Goal: Task Accomplishment & Management: Use online tool/utility

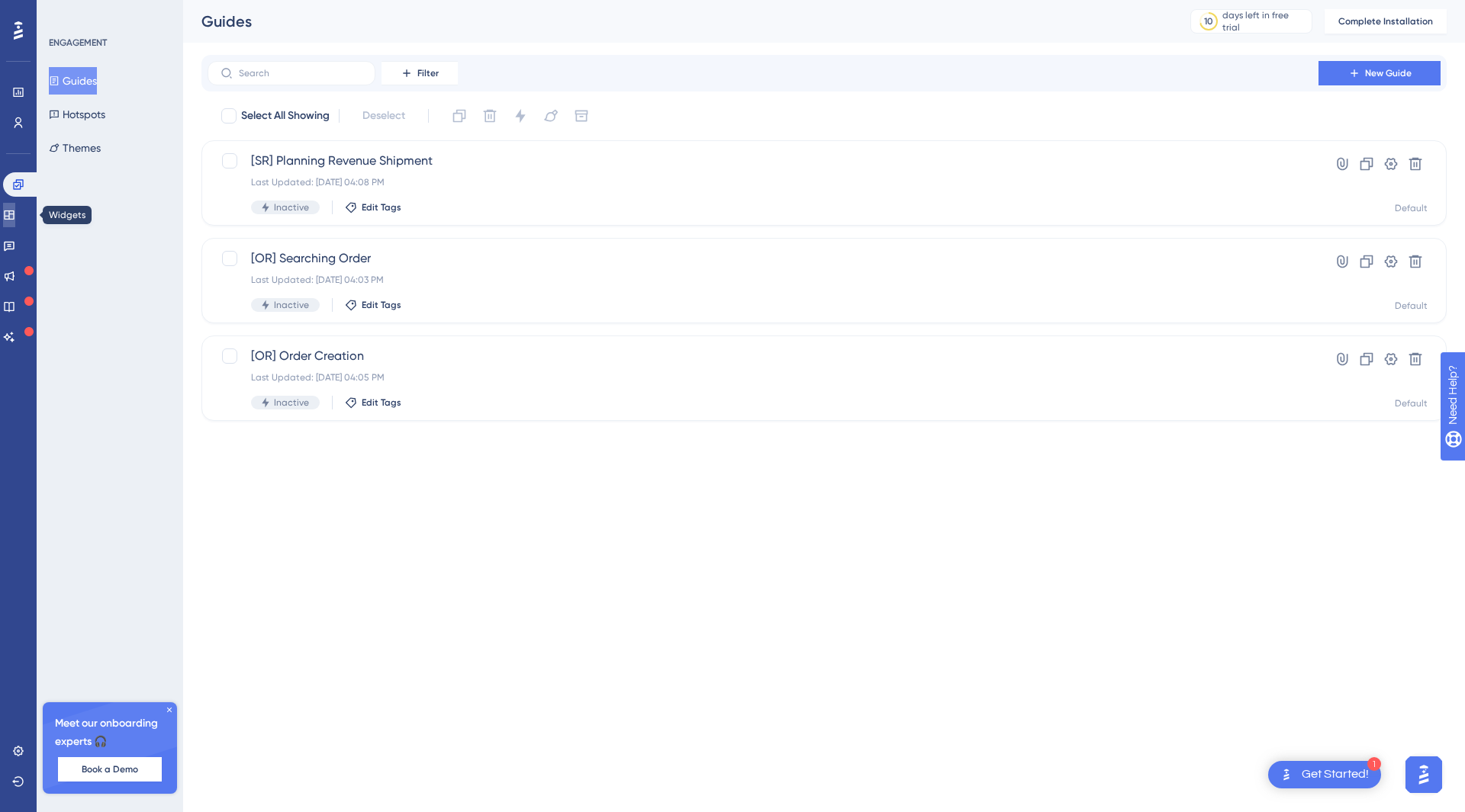
click at [15, 214] on icon at bounding box center [9, 215] width 12 height 12
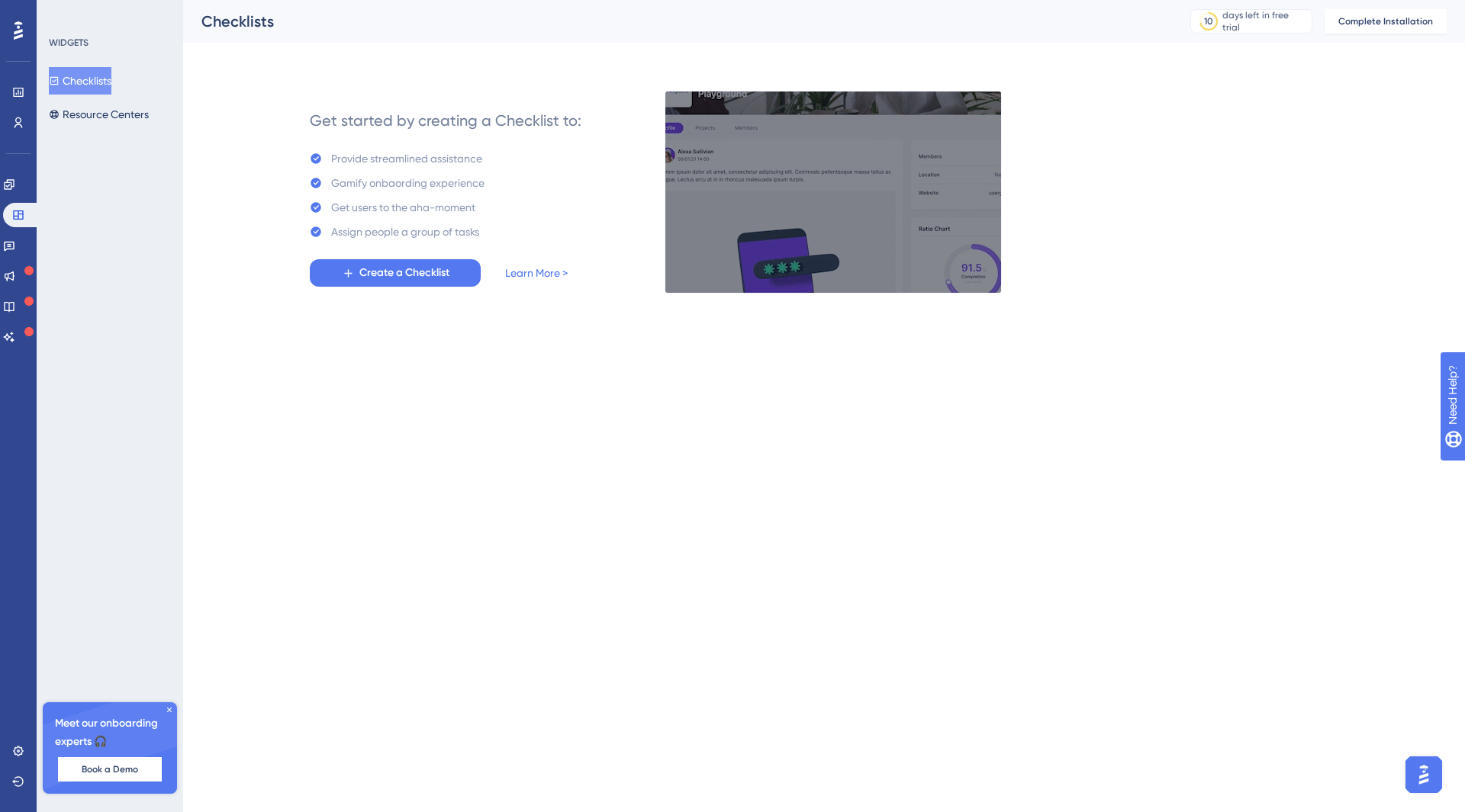
click at [0, 0] on div "Engagement Widgets Feedback Product Updates Knowledge Base AI Assistant" at bounding box center [0, 0] width 0 height 0
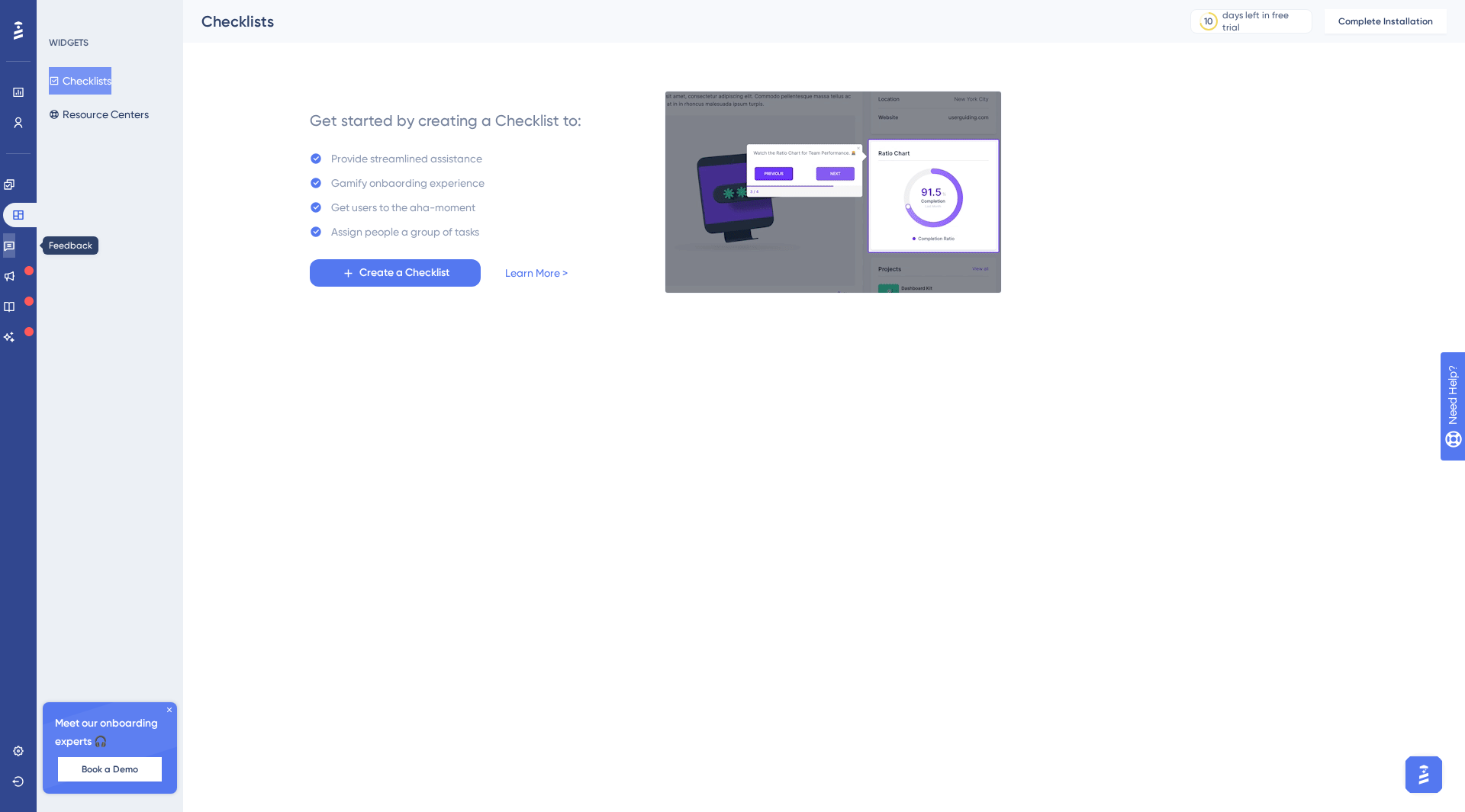
click at [12, 243] on icon at bounding box center [9, 246] width 12 height 12
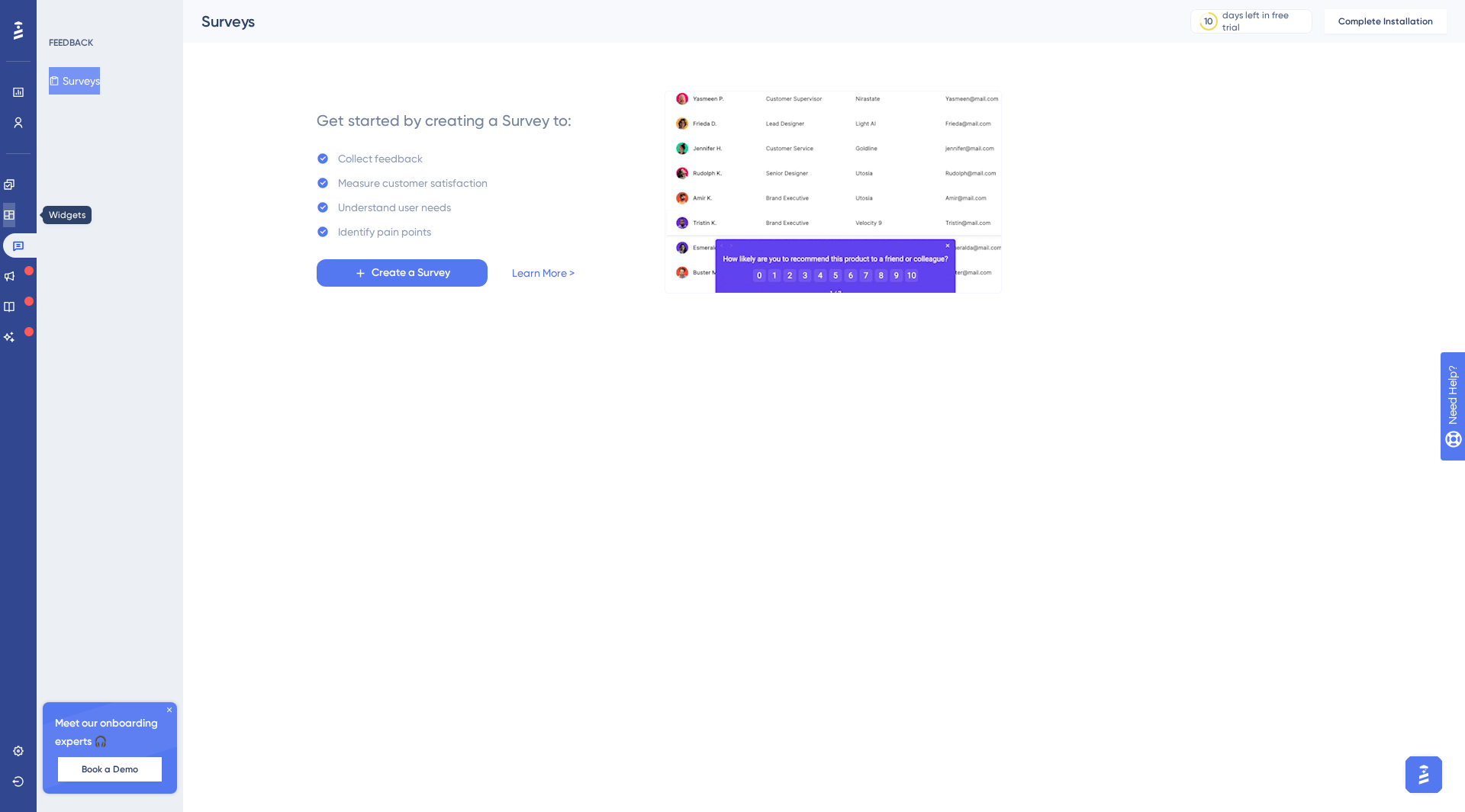
click at [14, 216] on icon at bounding box center [8, 215] width 10 height 9
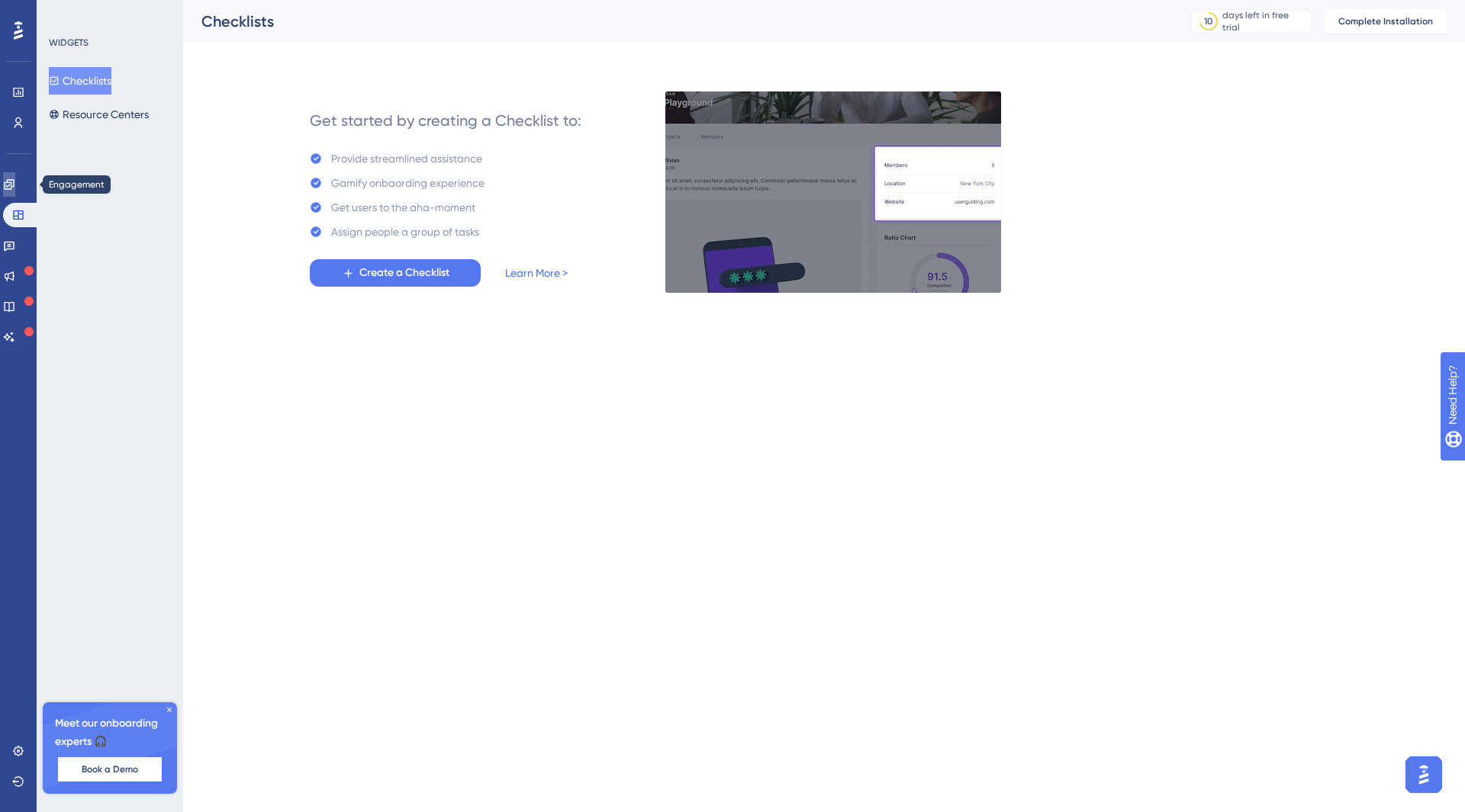
click at [0, 0] on link at bounding box center [0, 0] width 0 height 0
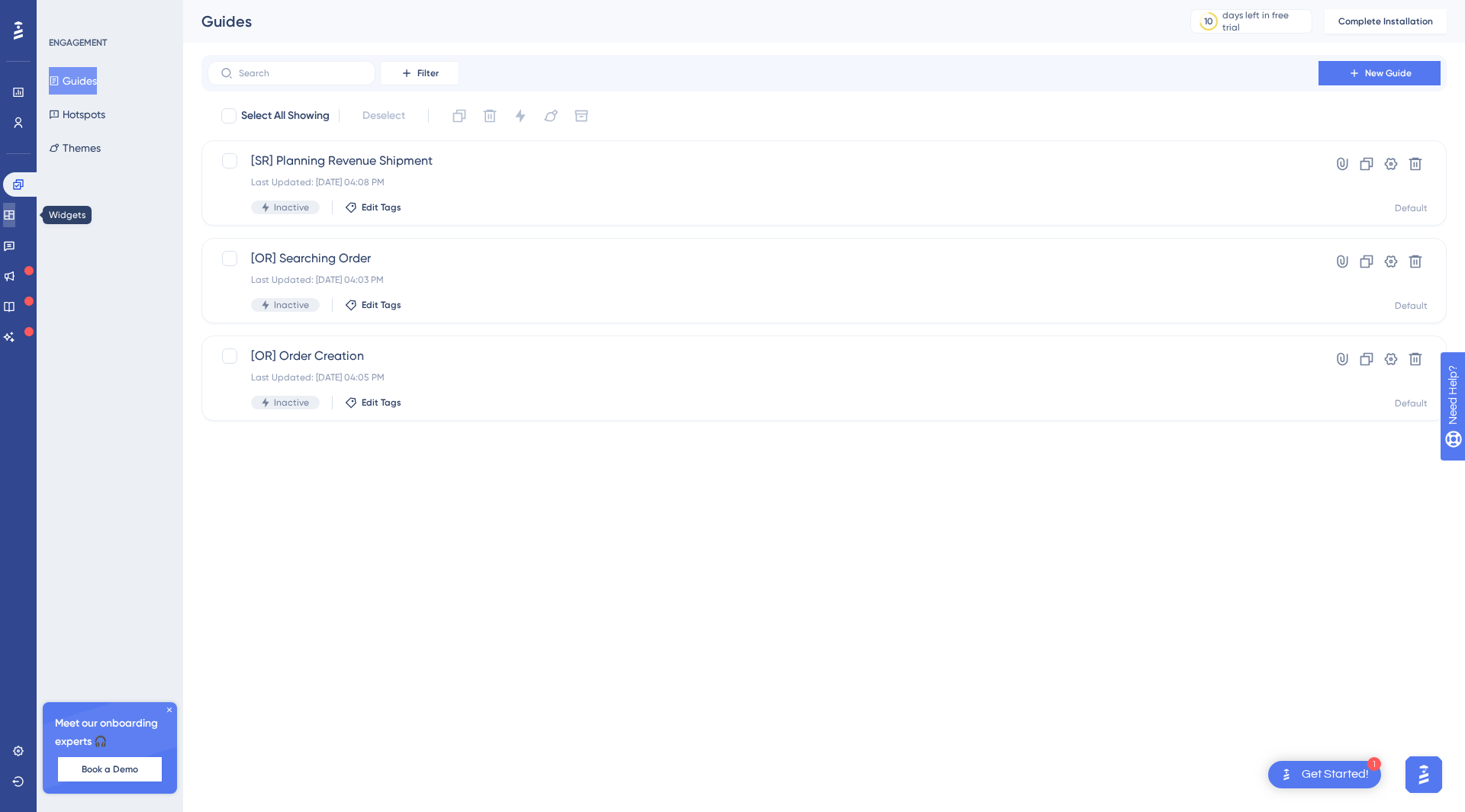
click at [14, 214] on icon at bounding box center [8, 215] width 10 height 9
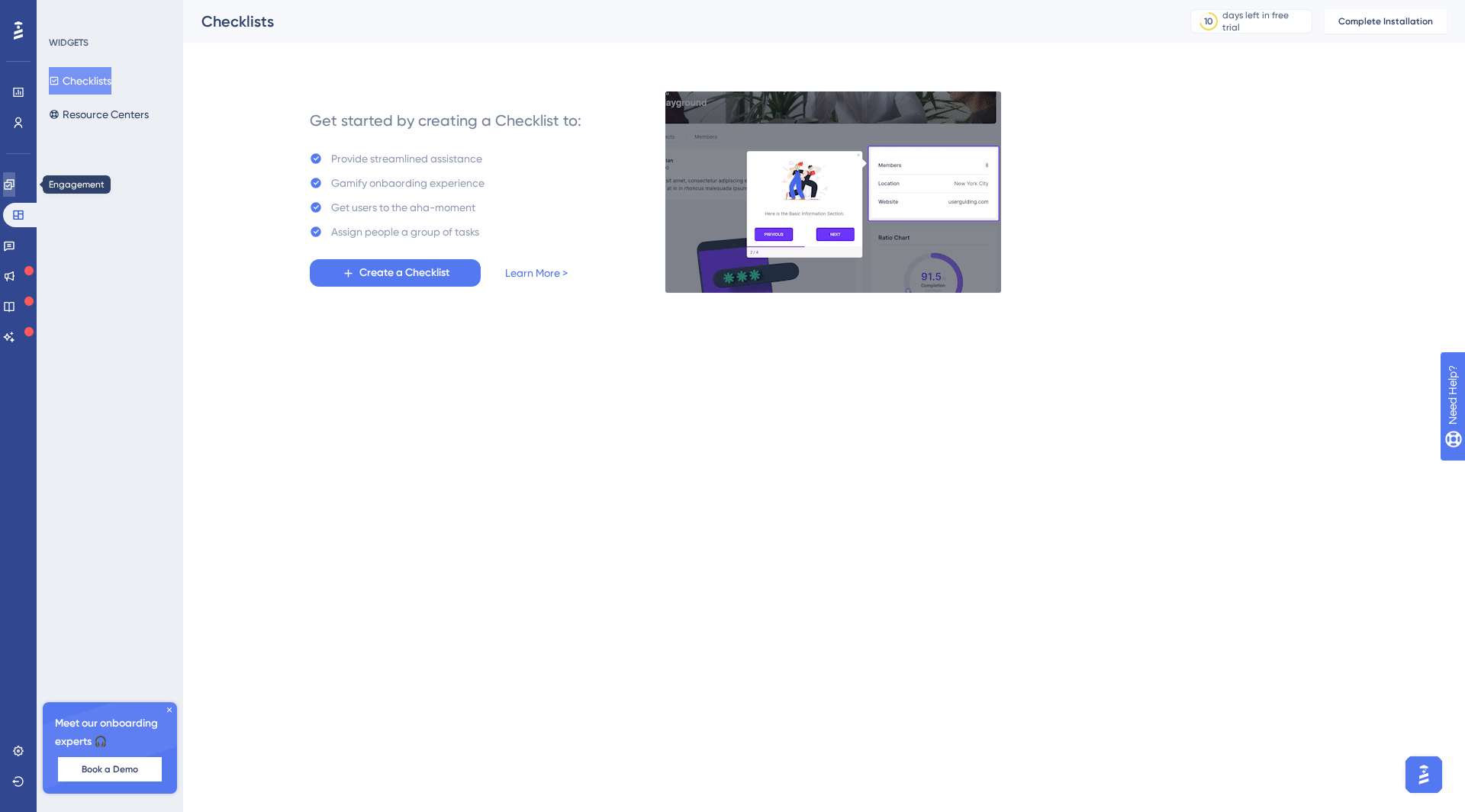
click at [0, 0] on link at bounding box center [0, 0] width 0 height 0
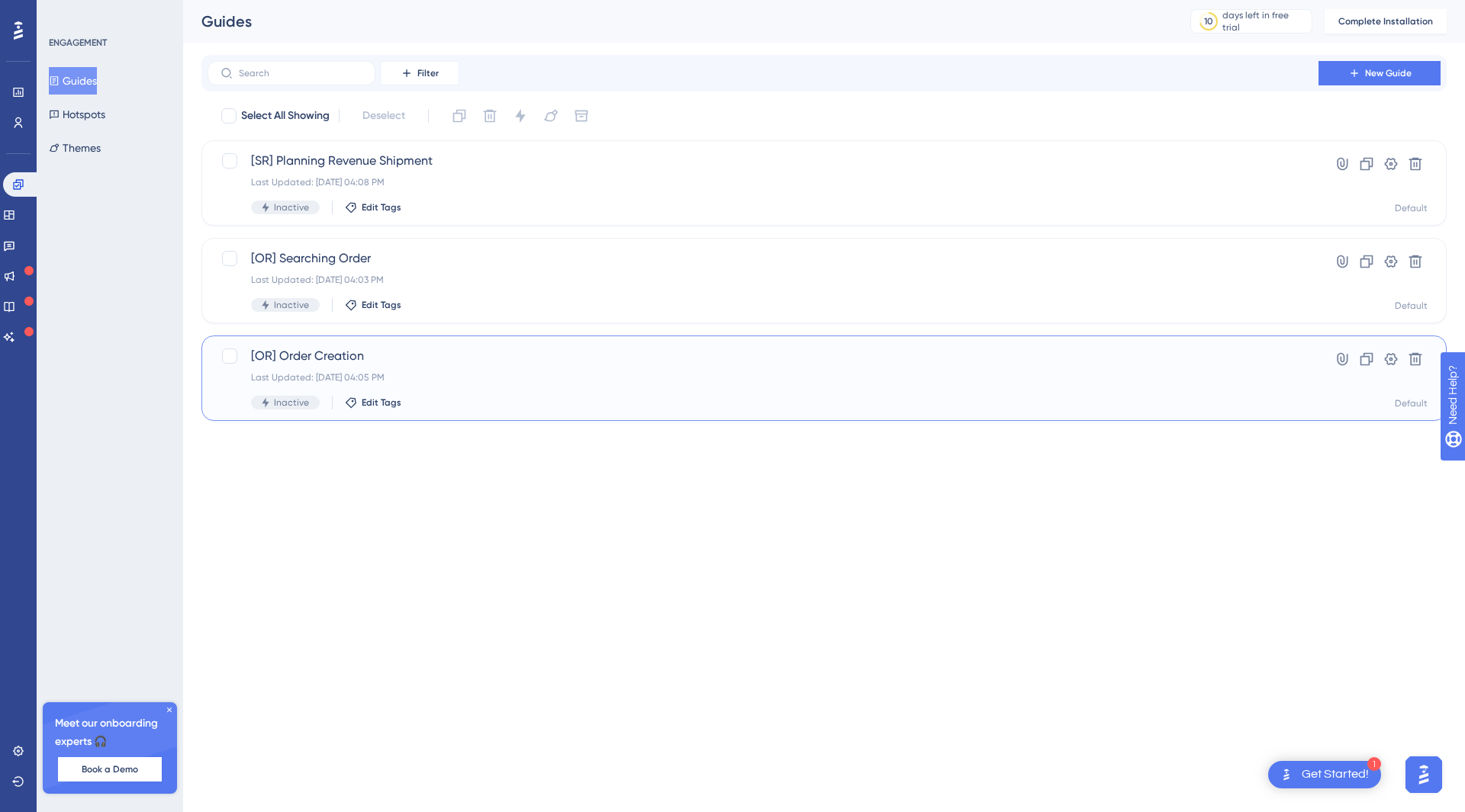
click at [434, 357] on span "[OR] Order Creation" at bounding box center [762, 356] width 1024 height 18
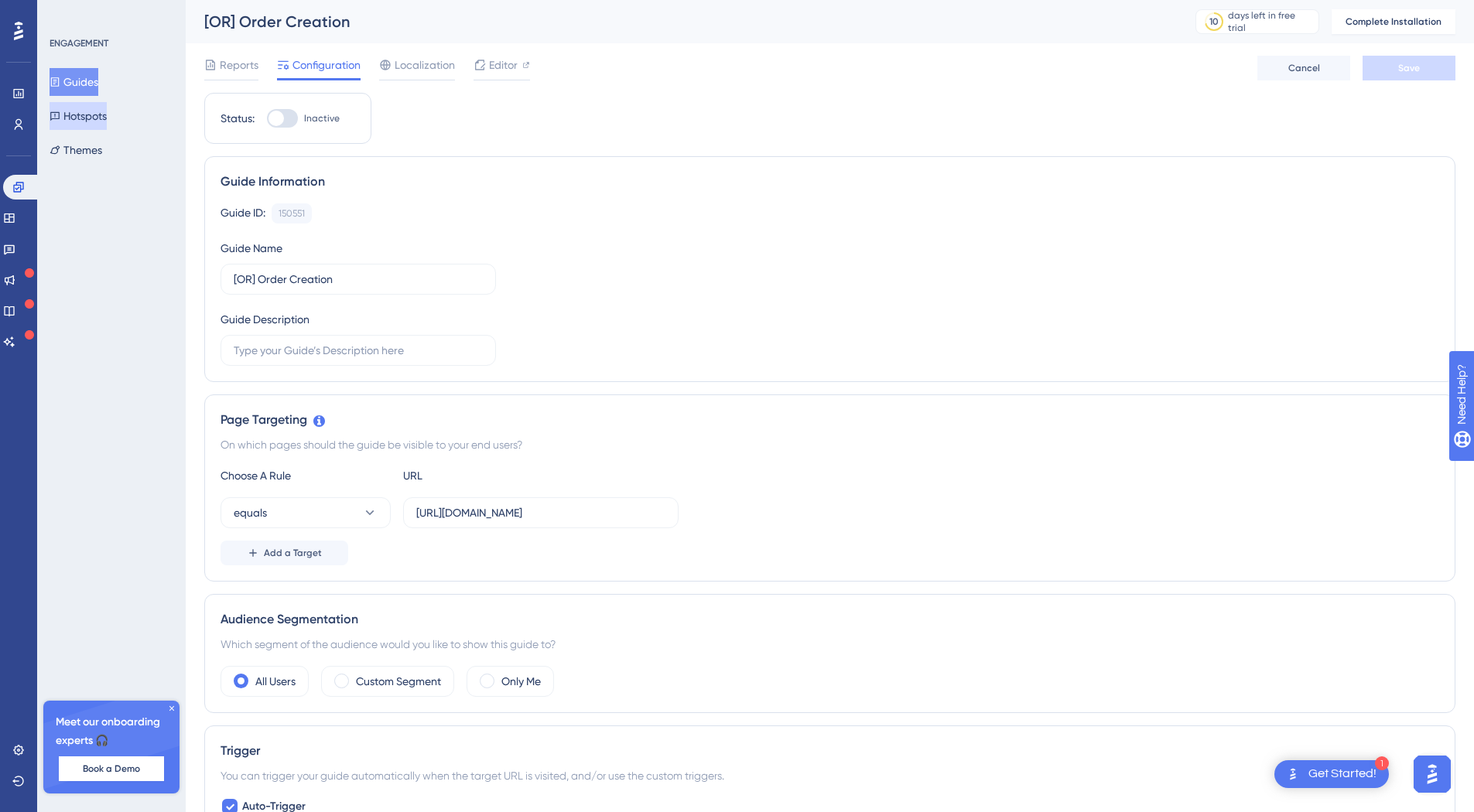
click at [98, 119] on button "Hotspots" at bounding box center [78, 115] width 58 height 27
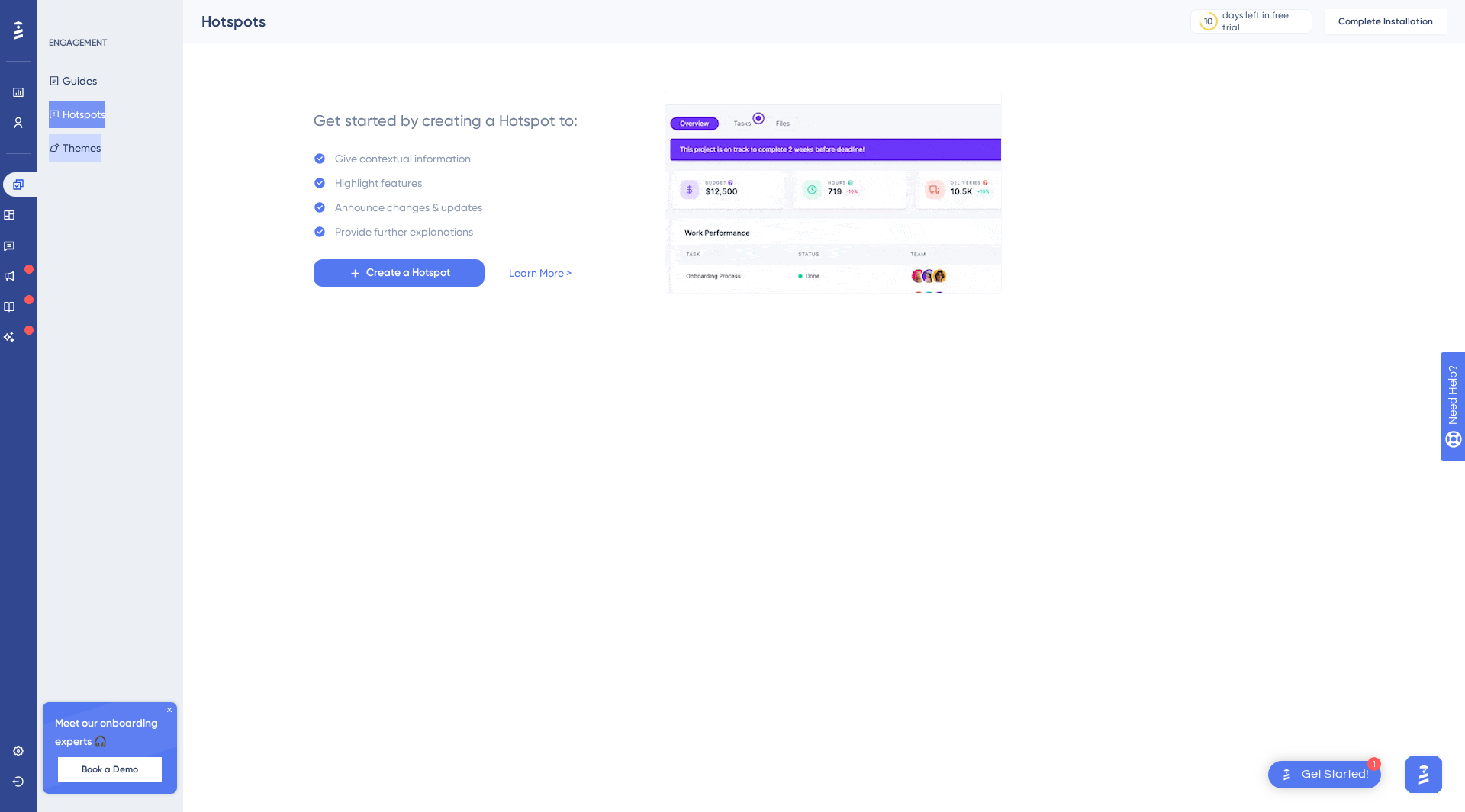
click at [84, 149] on button "Themes" at bounding box center [74, 148] width 52 height 27
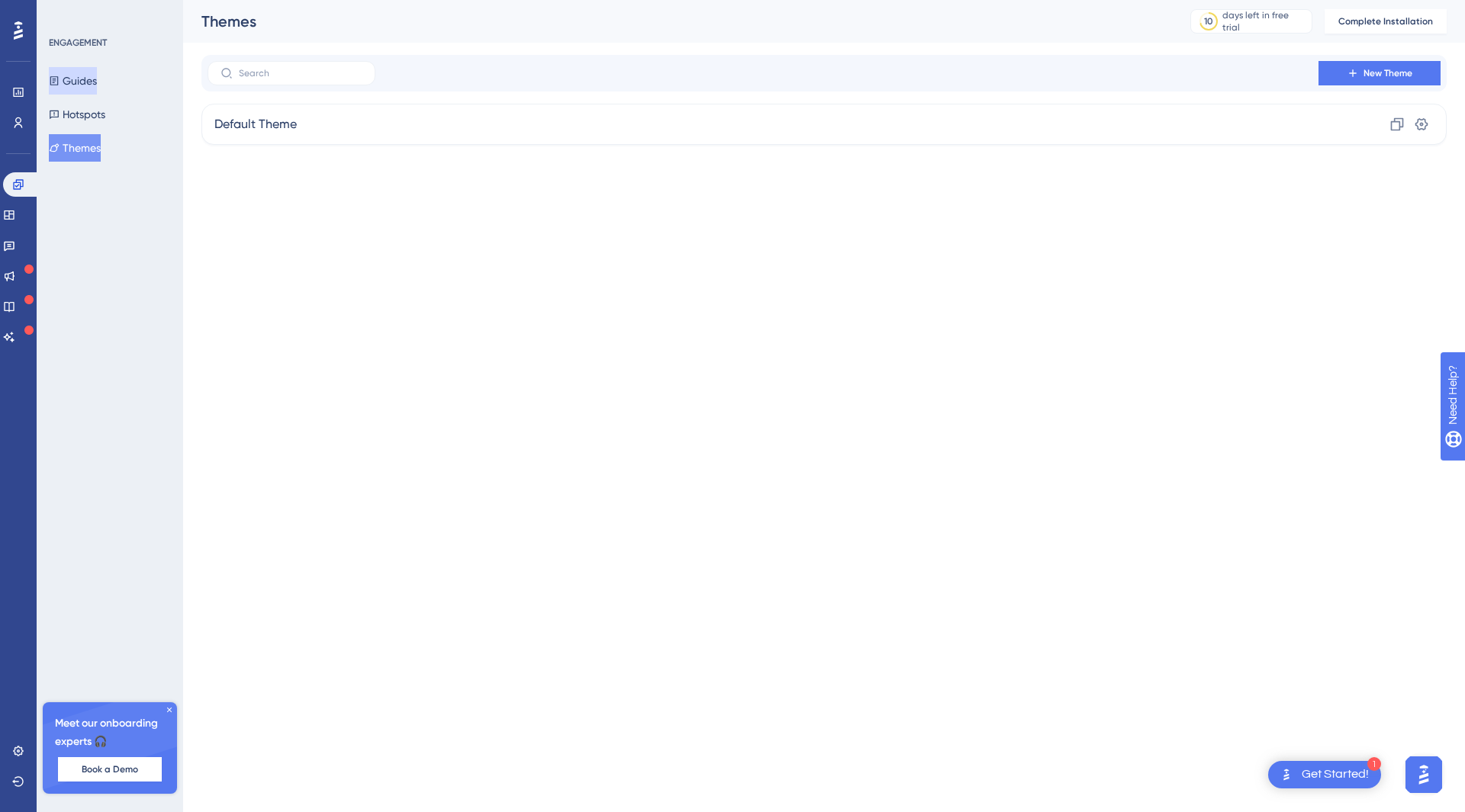
click at [94, 79] on button "Guides" at bounding box center [73, 80] width 48 height 27
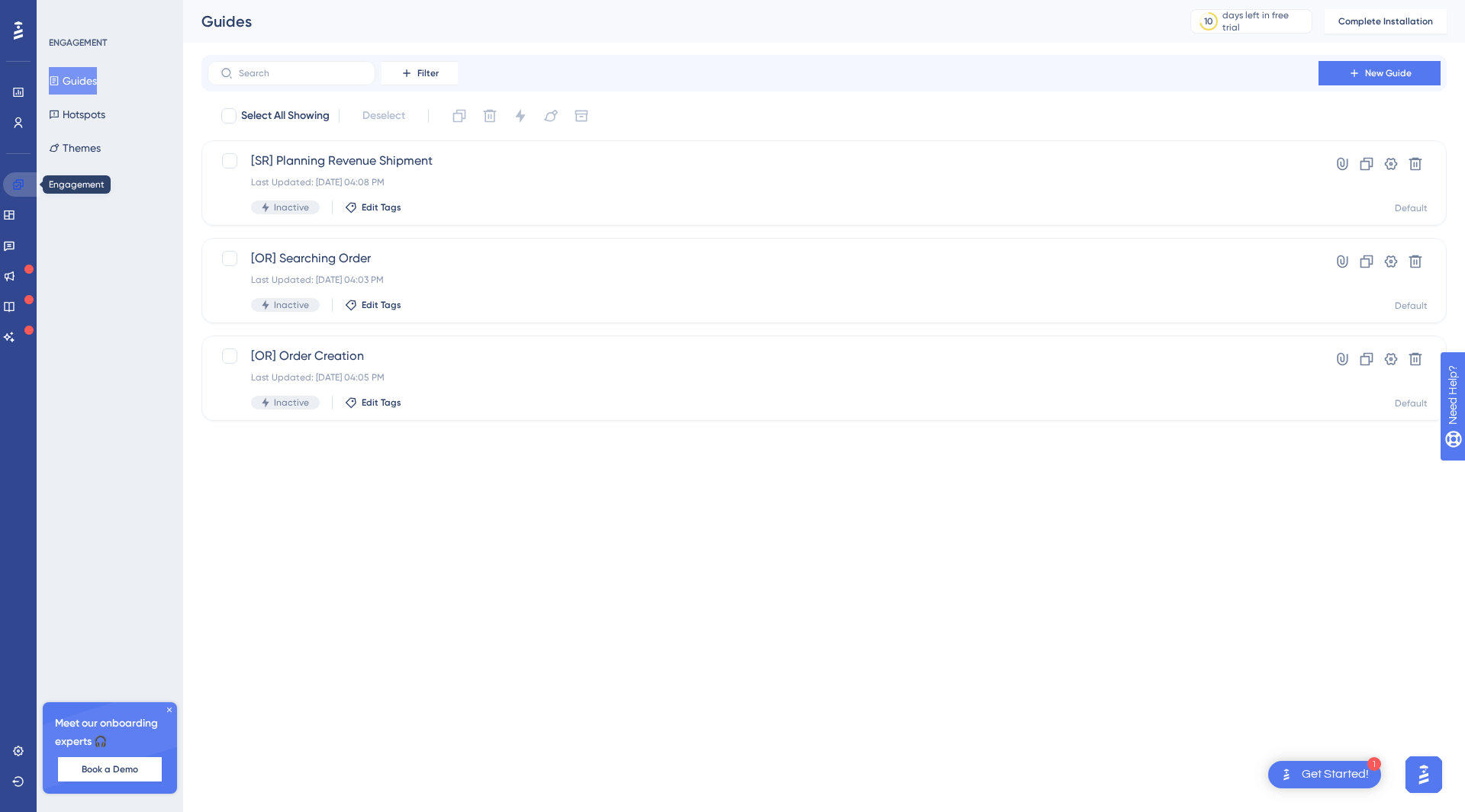
click at [0, 0] on link at bounding box center [0, 0] width 0 height 0
click at [354, 356] on span "[OR] Order Creation" at bounding box center [762, 356] width 1024 height 18
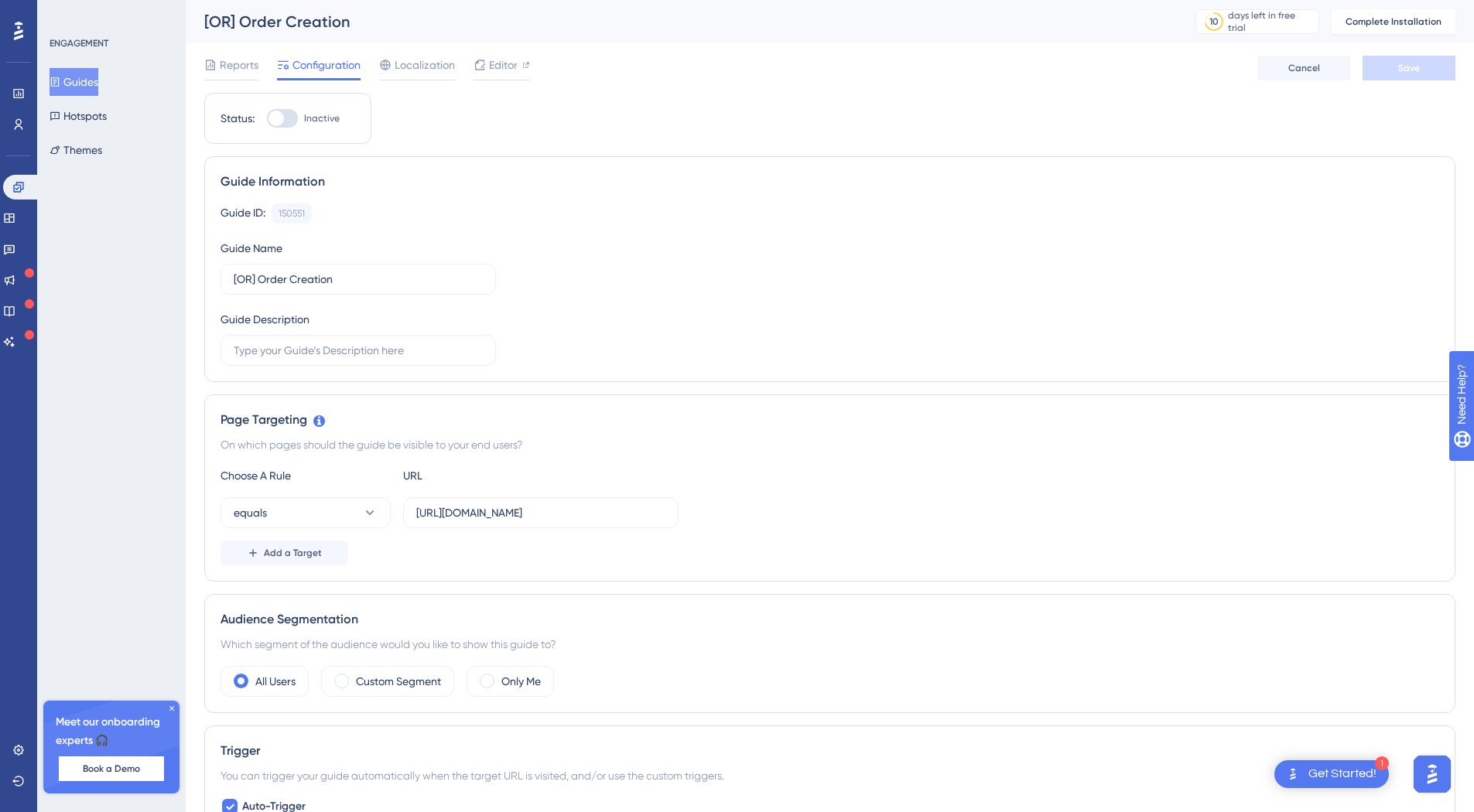
click at [1357, 775] on div "Get Started!" at bounding box center [1343, 774] width 68 height 17
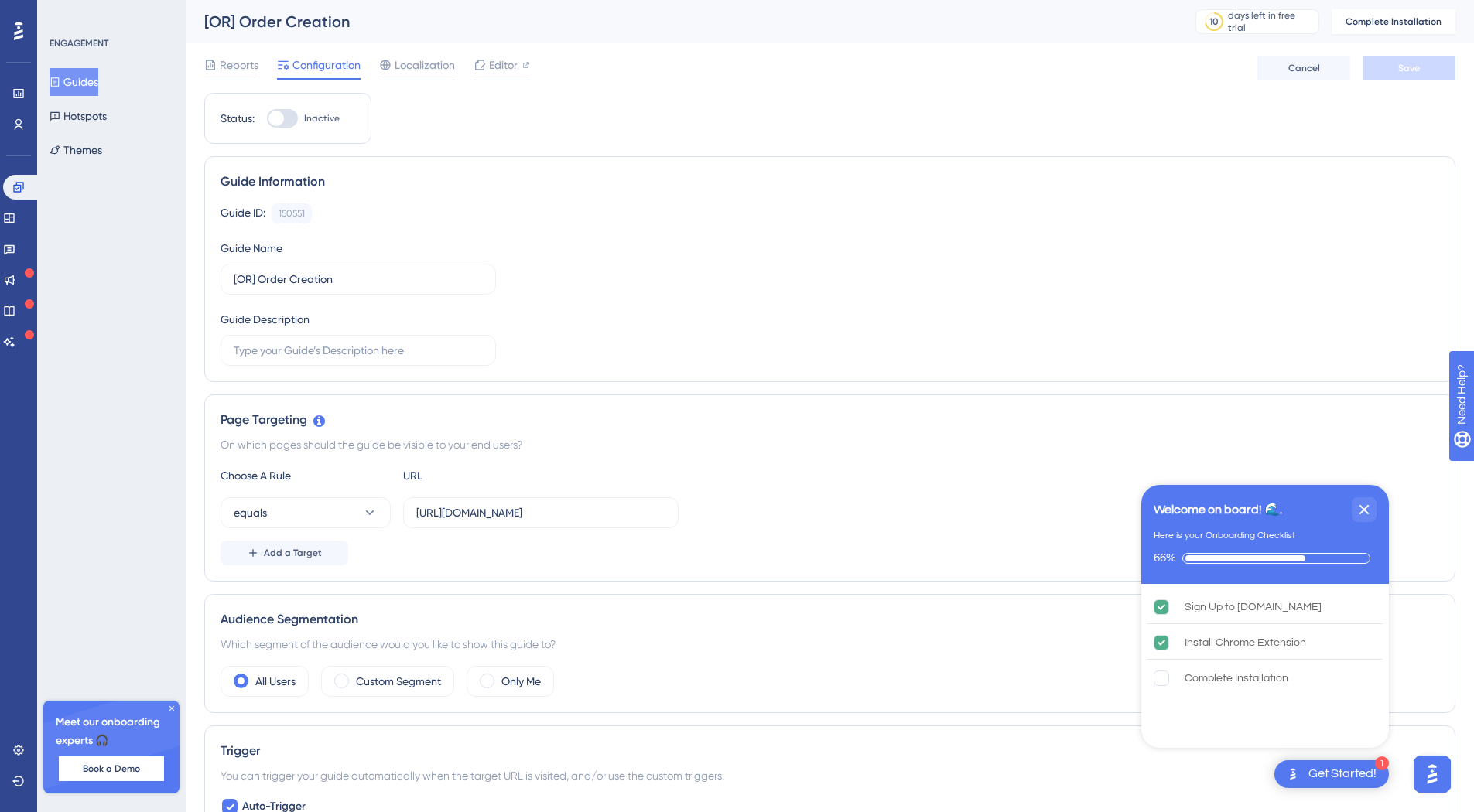
click at [847, 398] on div "Page Targeting On which pages should the guide be visible to your end users? Ch…" at bounding box center [829, 488] width 1251 height 187
click at [1372, 506] on icon "Close Checklist" at bounding box center [1364, 510] width 19 height 19
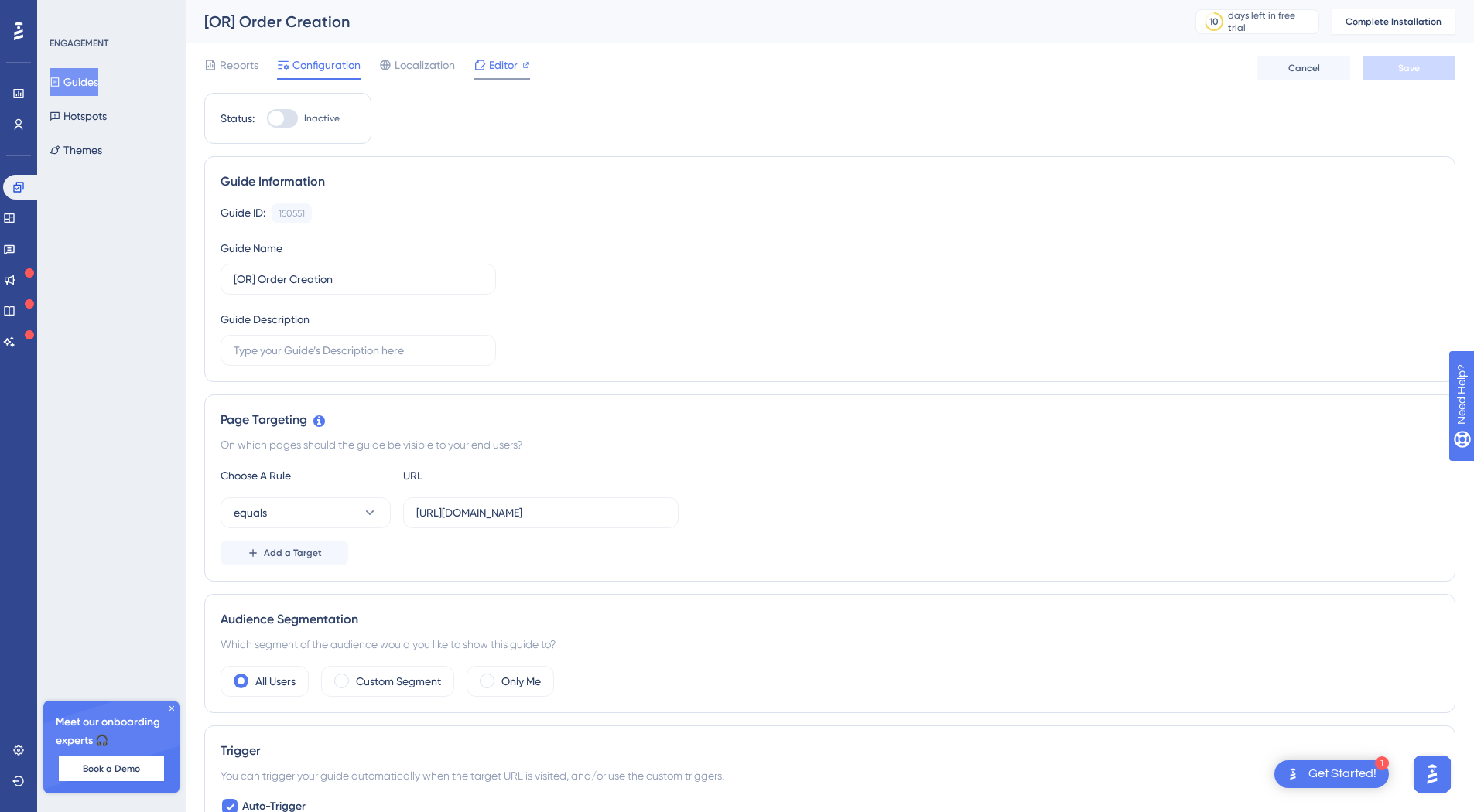
click at [496, 58] on span "Editor" at bounding box center [504, 65] width 28 height 19
click at [493, 63] on span "Editor" at bounding box center [504, 65] width 28 height 19
click at [502, 51] on div "Reports Configuration Localization Editor Cancel Save" at bounding box center [829, 68] width 1251 height 50
click at [502, 66] on span "Editor" at bounding box center [504, 65] width 28 height 19
